Goal: Task Accomplishment & Management: Manage account settings

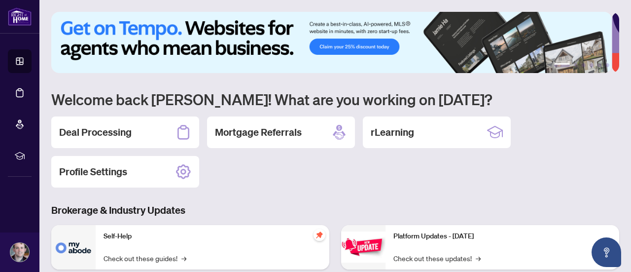
click at [142, 128] on div "Deal Processing" at bounding box center [125, 132] width 148 height 32
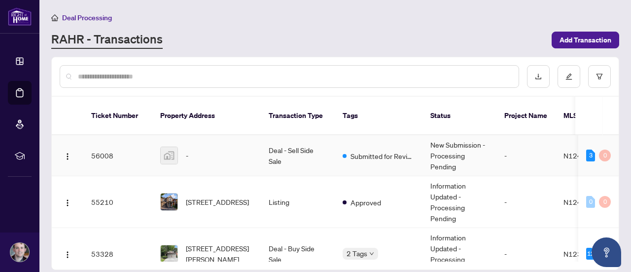
click at [349, 149] on div "Submitted for Review" at bounding box center [379, 155] width 72 height 12
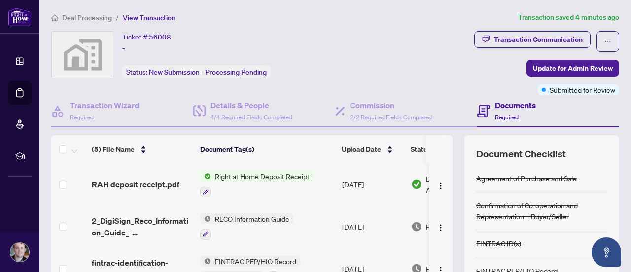
click at [287, 173] on span "Right at Home Deposit Receipt" at bounding box center [262, 176] width 103 height 11
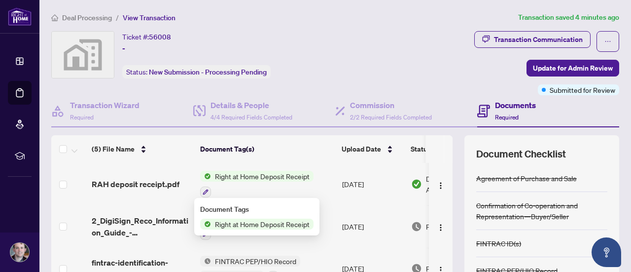
click at [272, 225] on span "Right at Home Deposit Receipt" at bounding box center [262, 223] width 103 height 11
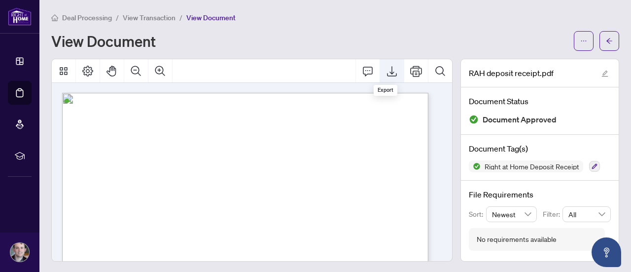
click at [390, 72] on icon "Export" at bounding box center [392, 71] width 10 height 10
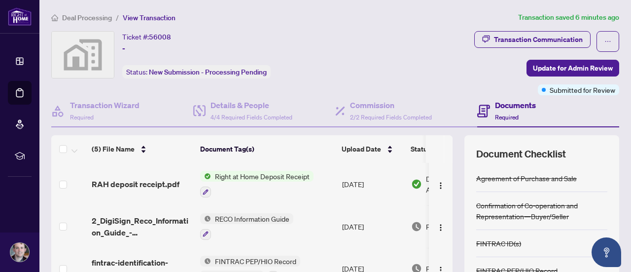
click at [542, 28] on div "Deal Processing / View Transaction Transaction saved 6 minutes ago Ticket #: 56…" at bounding box center [335, 207] width 576 height 390
click at [538, 36] on div "Transaction Communication" at bounding box center [538, 40] width 89 height 16
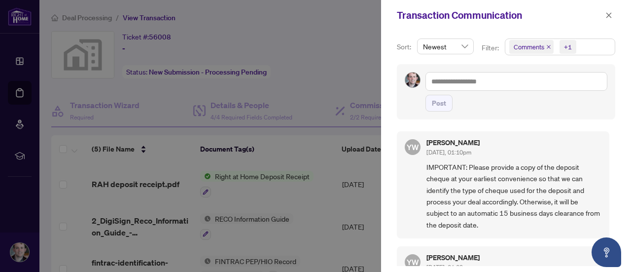
click at [319, 145] on div at bounding box center [315, 136] width 631 height 272
click at [609, 15] on icon "close" at bounding box center [609, 15] width 7 height 7
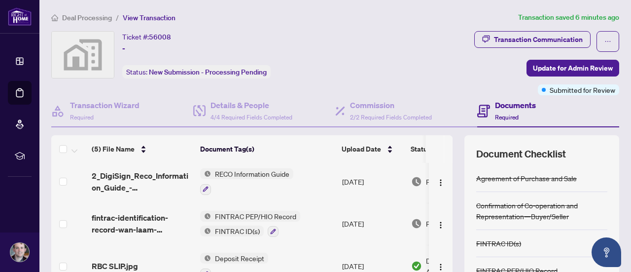
scroll to position [99, 0]
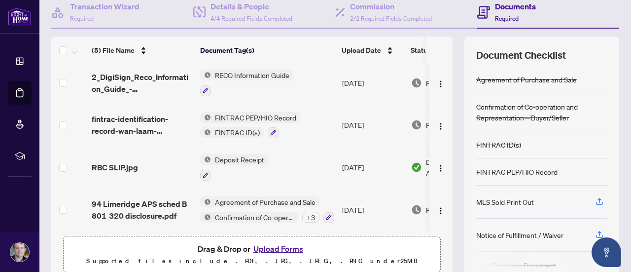
click at [230, 157] on span "Deposit Receipt" at bounding box center [239, 159] width 57 height 11
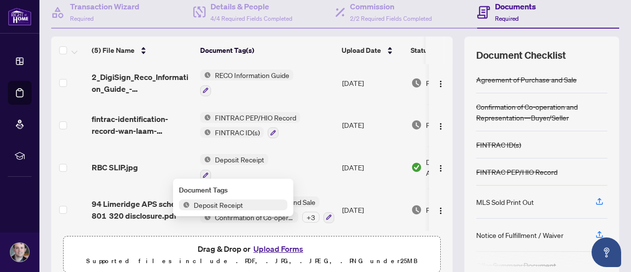
click at [136, 166] on span "RBC SLIP.jpg" at bounding box center [115, 167] width 46 height 12
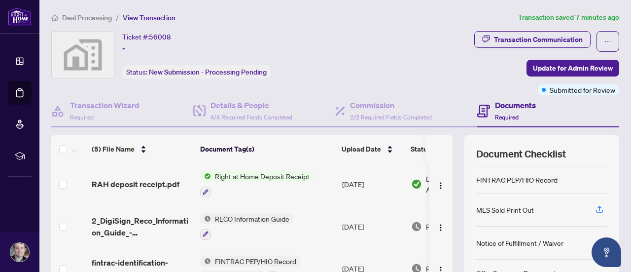
scroll to position [95, 0]
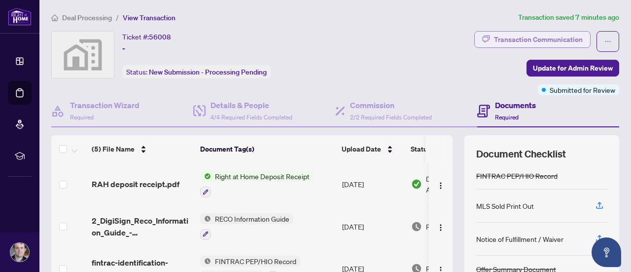
click at [546, 36] on div "Transaction Communication" at bounding box center [538, 40] width 89 height 16
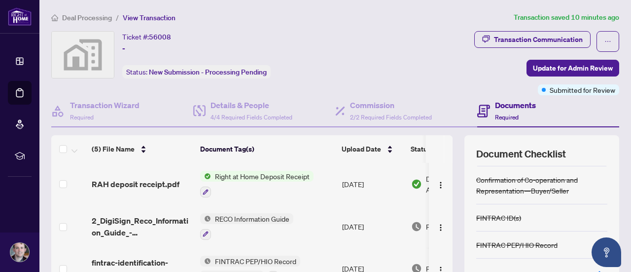
scroll to position [95, 0]
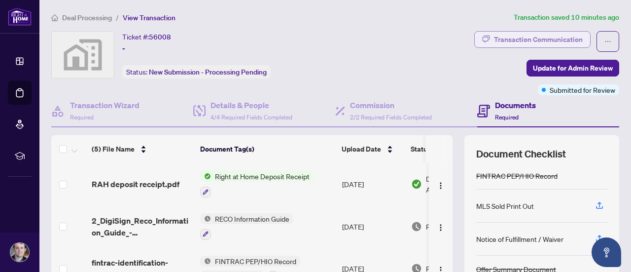
click at [547, 42] on div "Transaction Communication" at bounding box center [538, 40] width 89 height 16
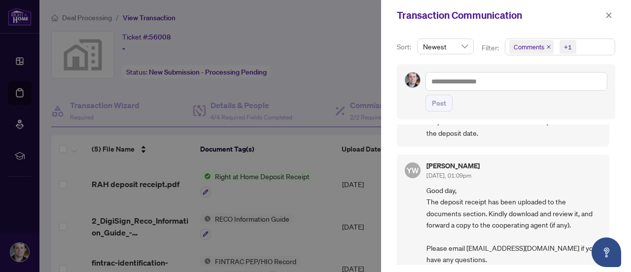
scroll to position [0, 0]
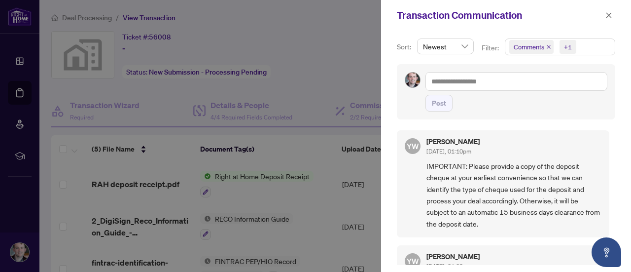
click at [525, 189] on span "IMPORTANT: Please provide a copy of the deposit cheque at your earliest conveni…" at bounding box center [514, 194] width 175 height 69
click at [524, 213] on span "IMPORTANT: Please provide a copy of the deposit cheque at your earliest conveni…" at bounding box center [514, 194] width 175 height 69
